Goal: Task Accomplishment & Management: Manage account settings

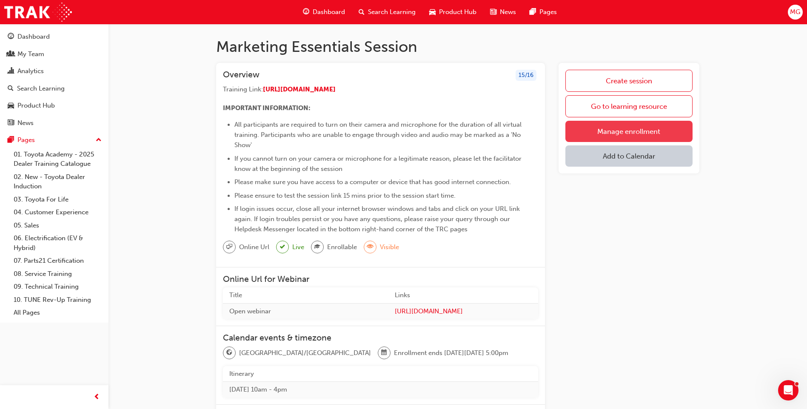
click at [586, 131] on link "Manage enrollment" at bounding box center [629, 131] width 127 height 21
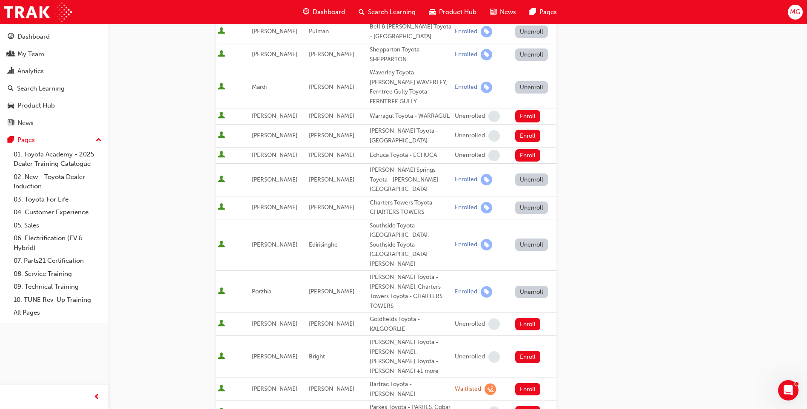
scroll to position [426, 0]
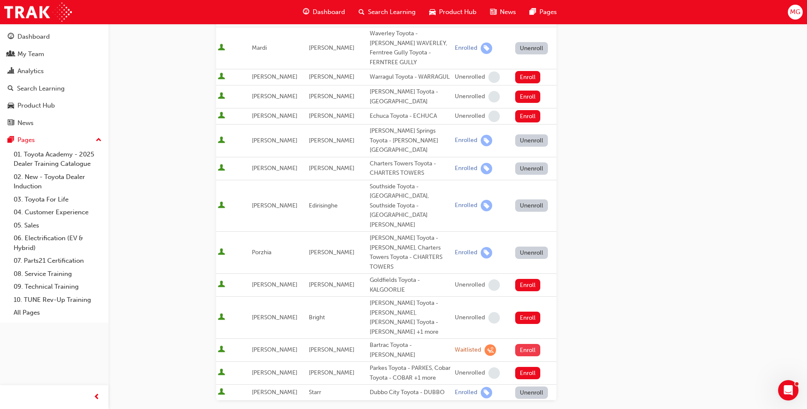
click at [533, 344] on button "Enroll" at bounding box center [528, 350] width 26 height 12
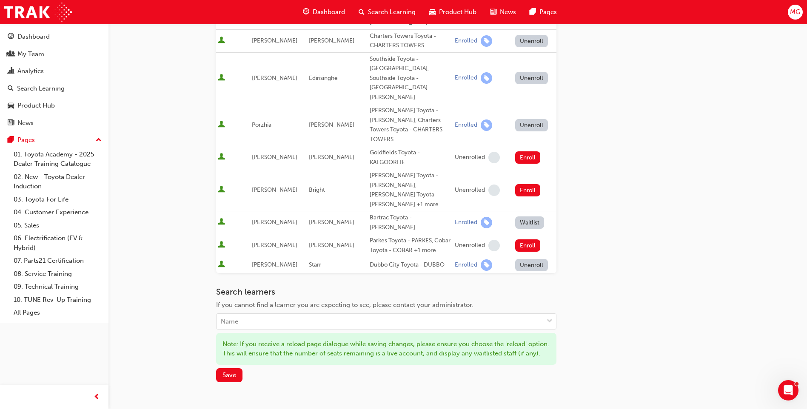
scroll to position [615, 0]
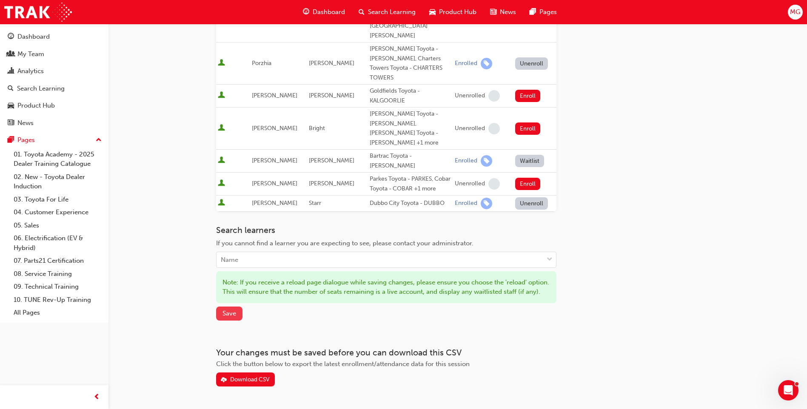
click at [234, 310] on span "Save" at bounding box center [230, 314] width 14 height 8
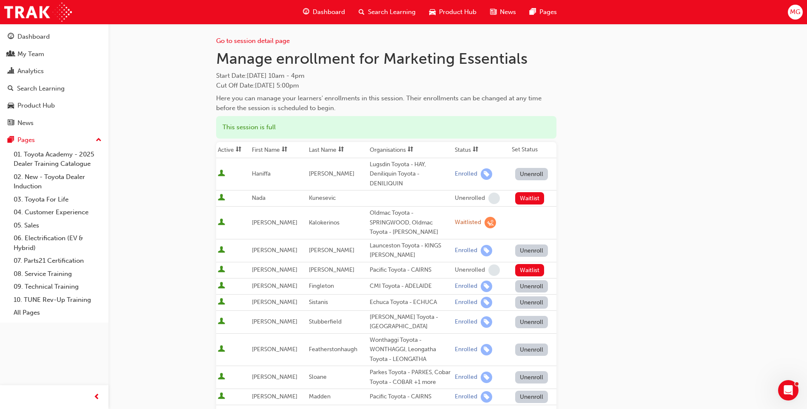
scroll to position [0, 0]
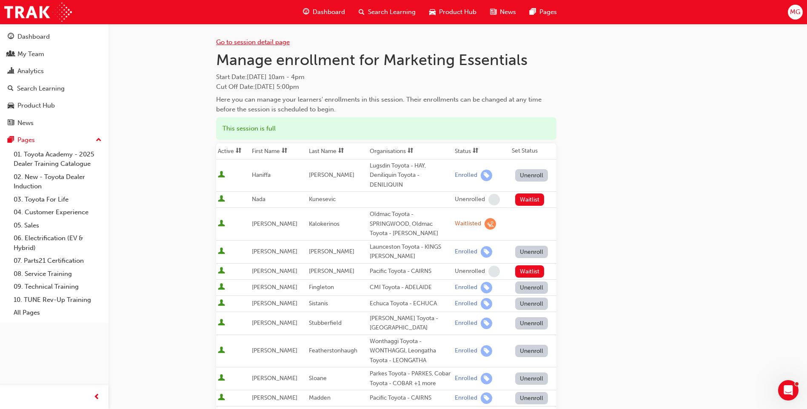
click at [273, 45] on link "Go to session detail page" at bounding box center [253, 42] width 74 height 8
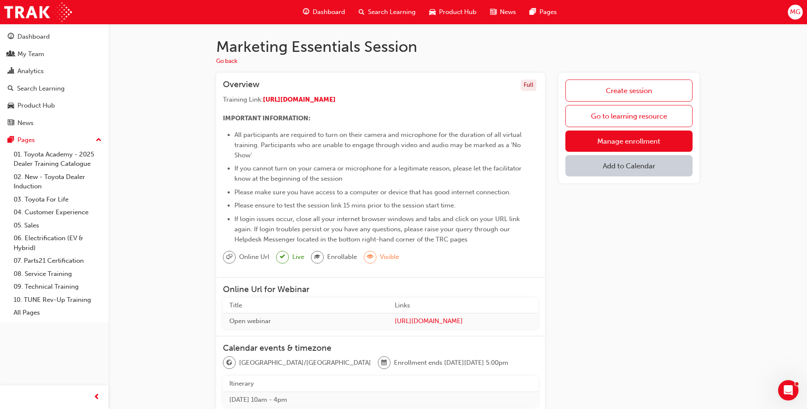
click at [617, 172] on button "Add to Calendar" at bounding box center [629, 165] width 127 height 21
click at [620, 205] on div "Office 365" at bounding box center [619, 210] width 31 height 10
click at [681, 168] on span "plus-icon" at bounding box center [682, 168] width 7 height 9
click at [798, 11] on span "MG" at bounding box center [795, 12] width 10 height 10
